Goal: Task Accomplishment & Management: Use online tool/utility

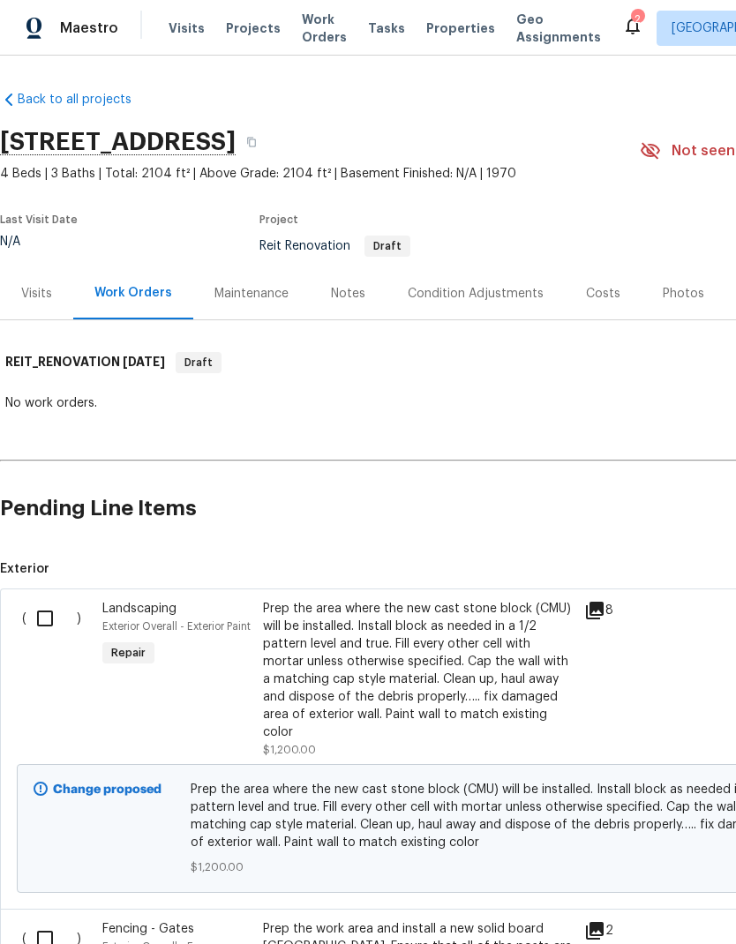
click at [353, 281] on div "Notes" at bounding box center [348, 293] width 77 height 52
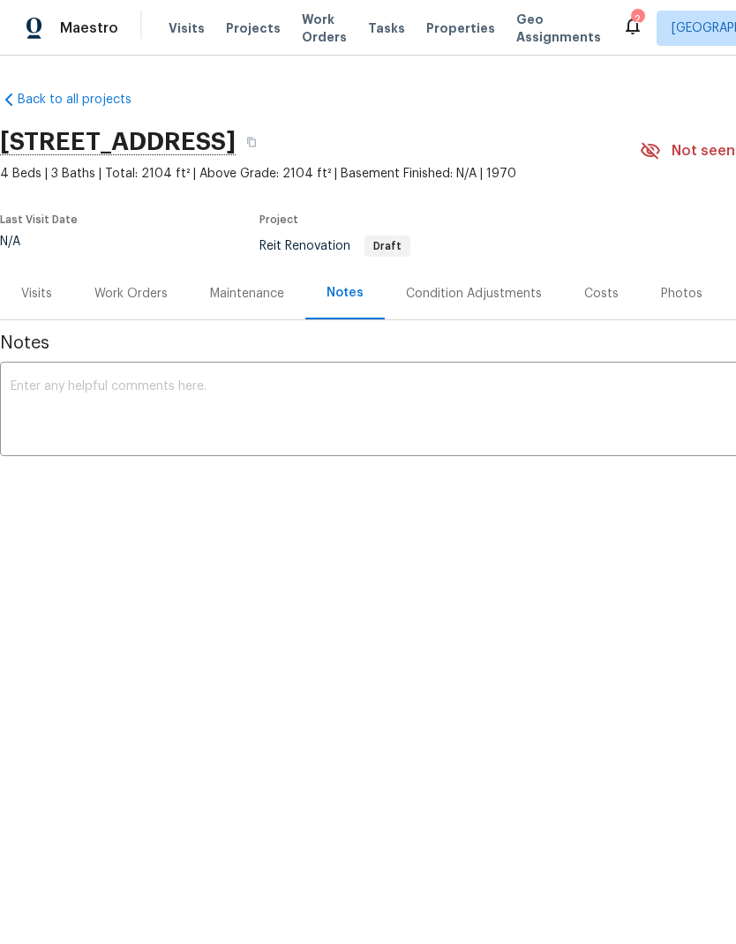
click at [71, 404] on textarea at bounding box center [499, 411] width 976 height 62
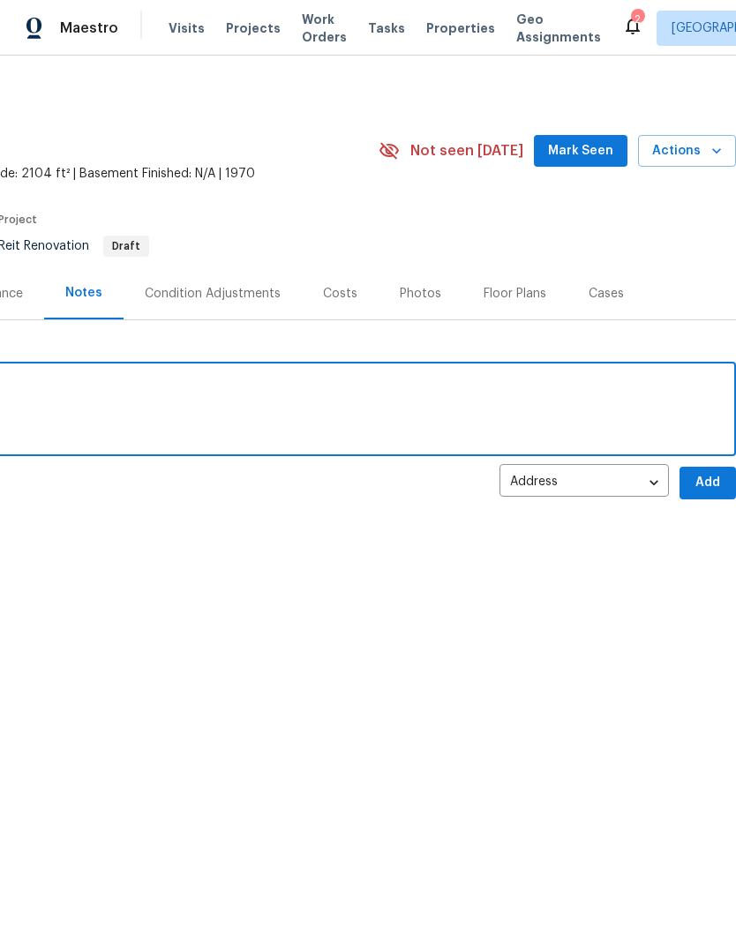
scroll to position [0, 261]
type textarea "RAAS visit complete"
click at [666, 529] on div "Back to all projects 5996 College Ave, San Diego, CA 92120 4 Beds | 3 Baths | T…" at bounding box center [368, 338] width 736 height 564
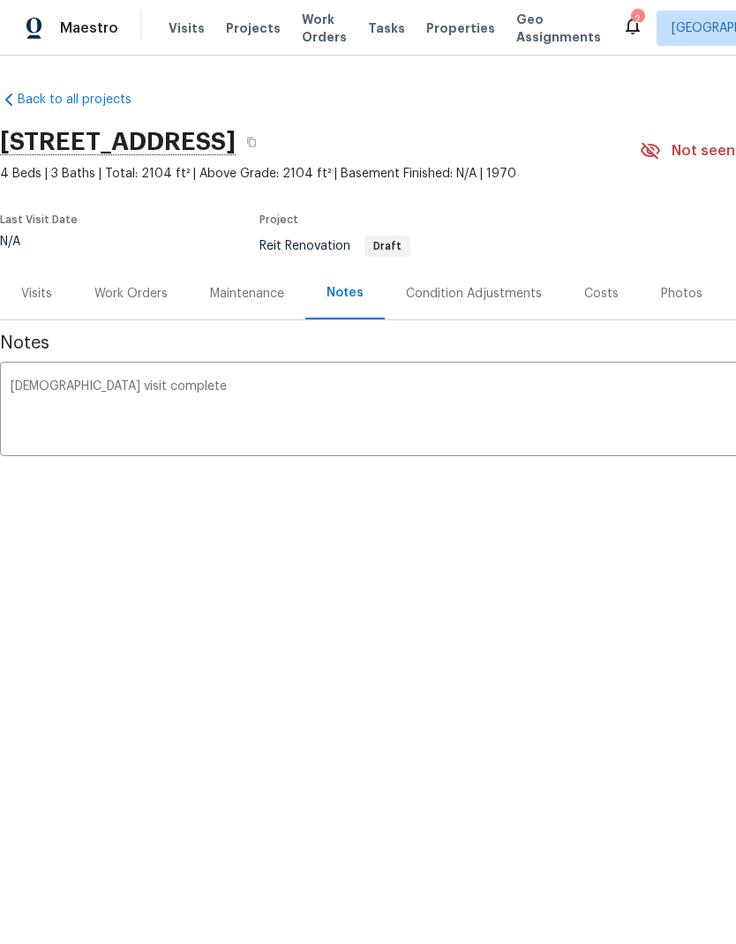
scroll to position [0, 0]
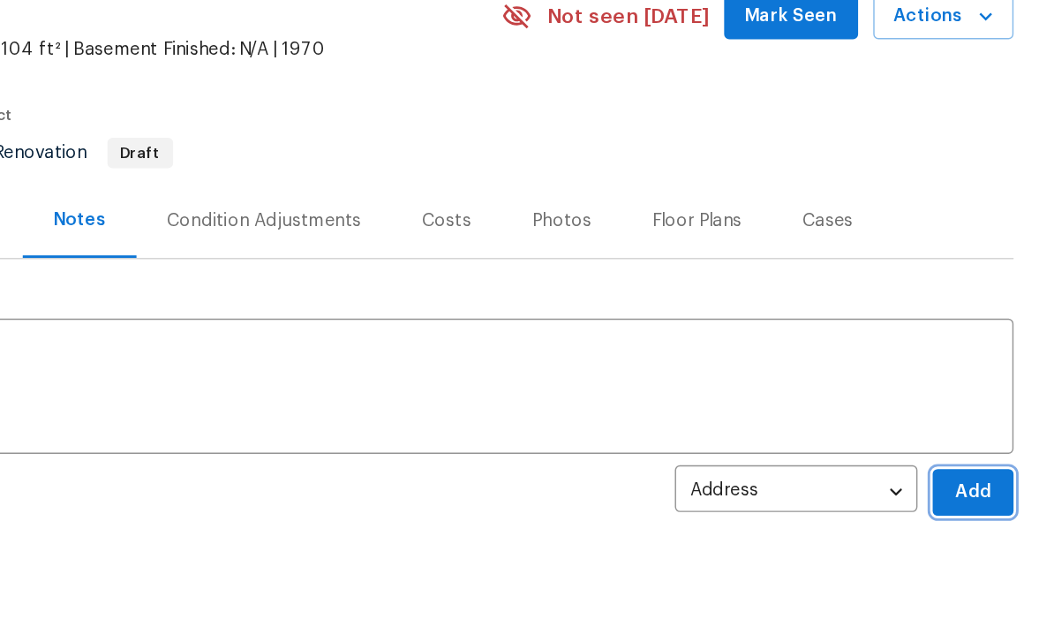
click at [735, 472] on span "Add" at bounding box center [997, 483] width 28 height 22
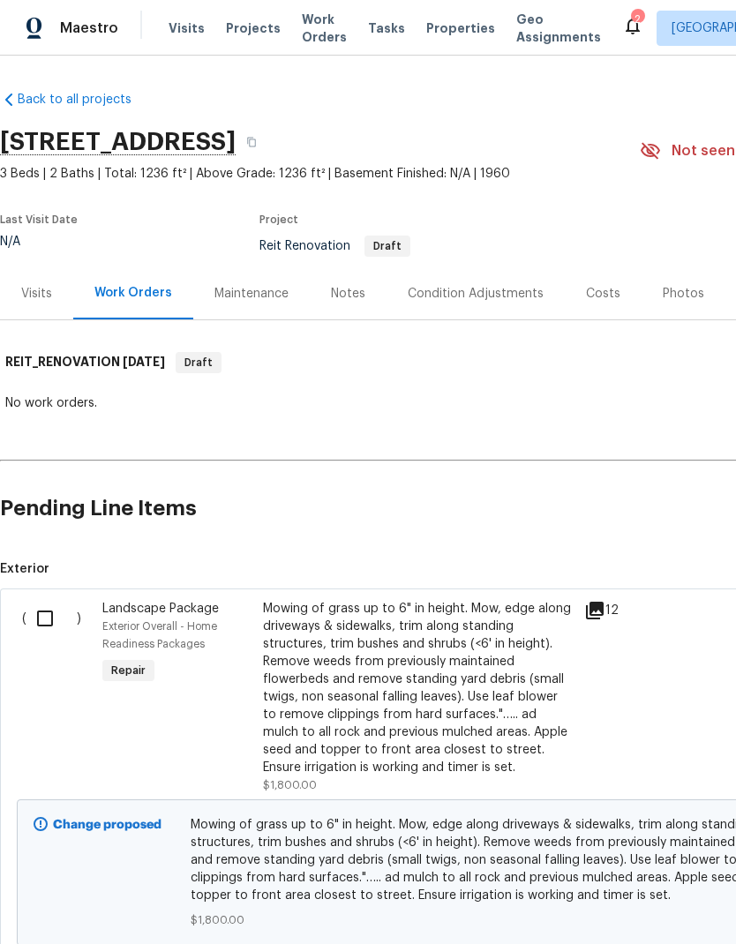
click at [361, 286] on div "Notes" at bounding box center [348, 294] width 34 height 18
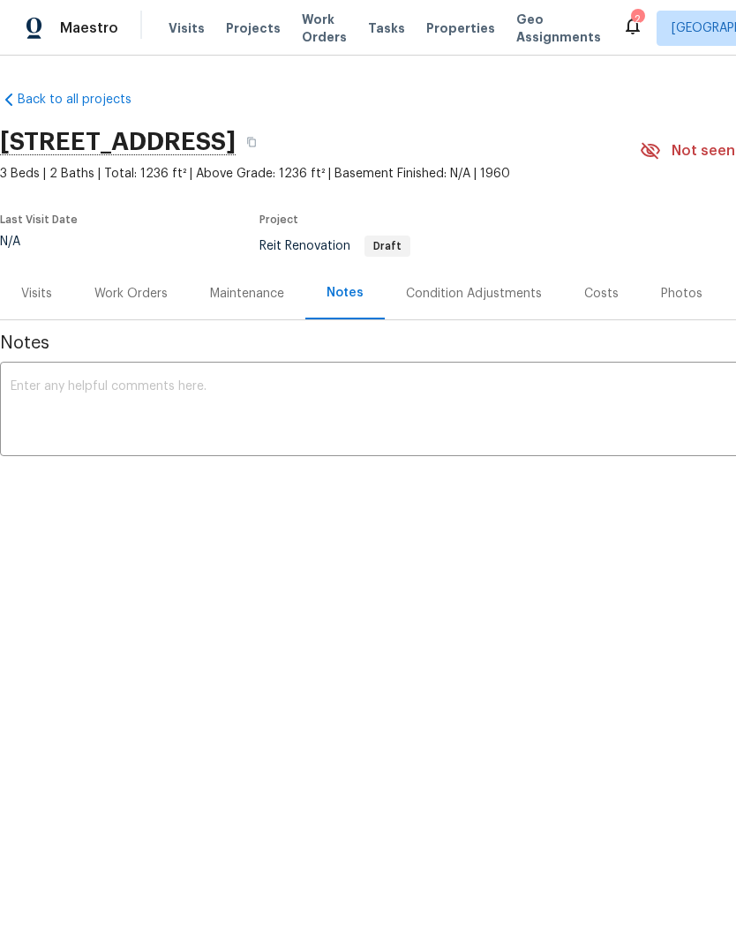
click at [94, 381] on textarea at bounding box center [499, 411] width 976 height 62
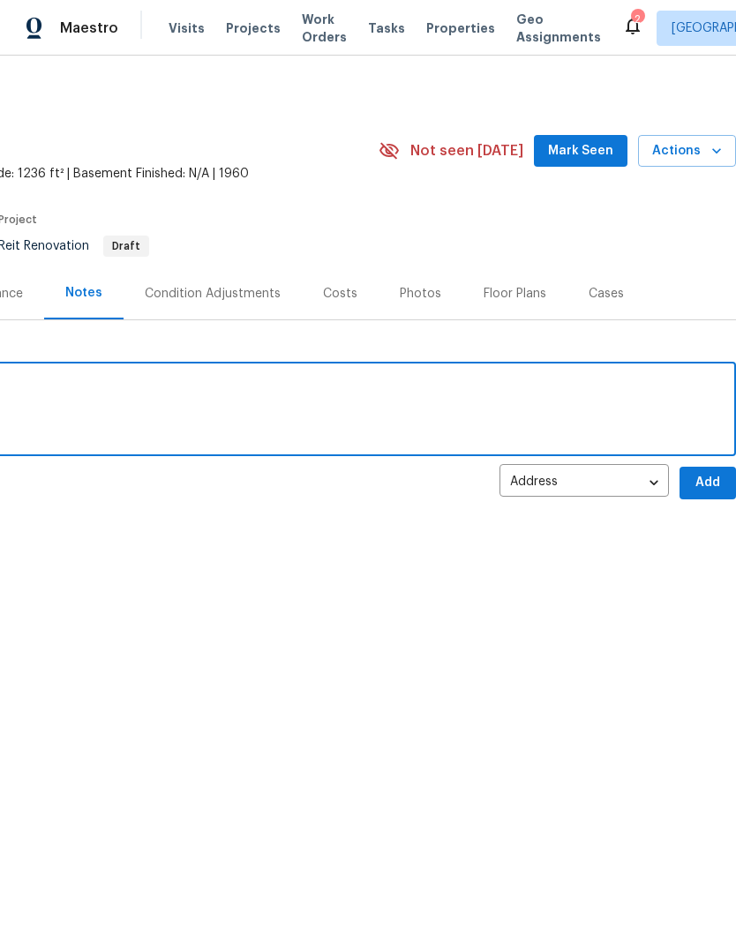
scroll to position [0, 261]
type textarea "RaaS visit complete"
click at [702, 478] on span "Add" at bounding box center [708, 483] width 28 height 22
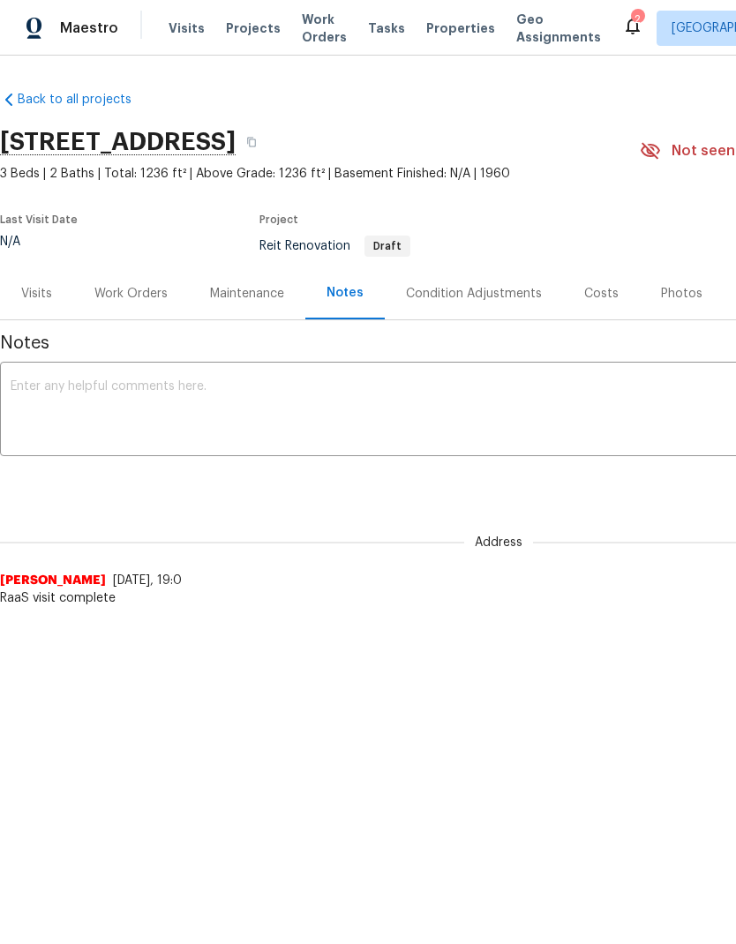
scroll to position [0, 0]
